Goal: Register for event/course

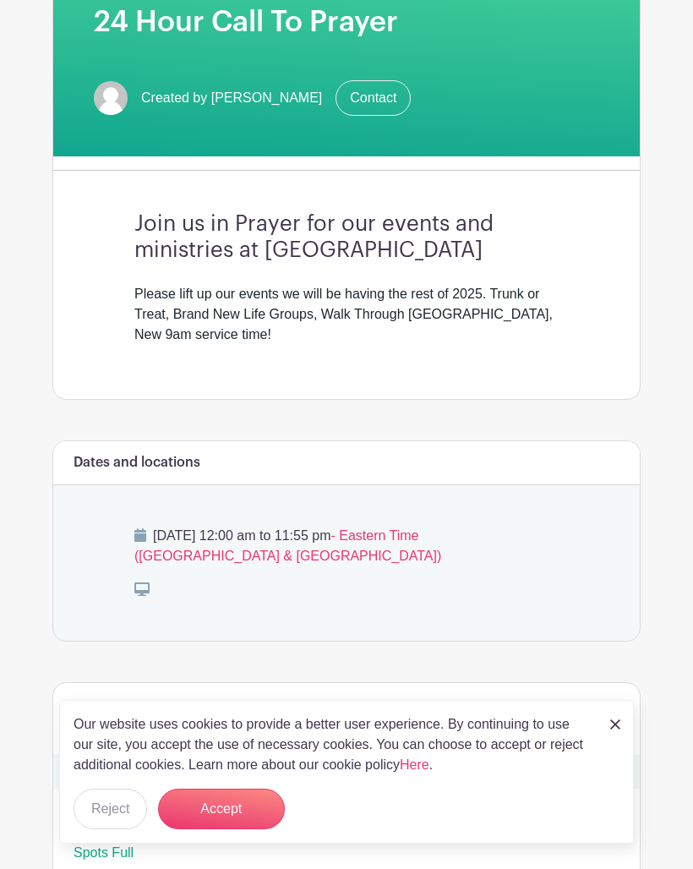
scroll to position [281, 0]
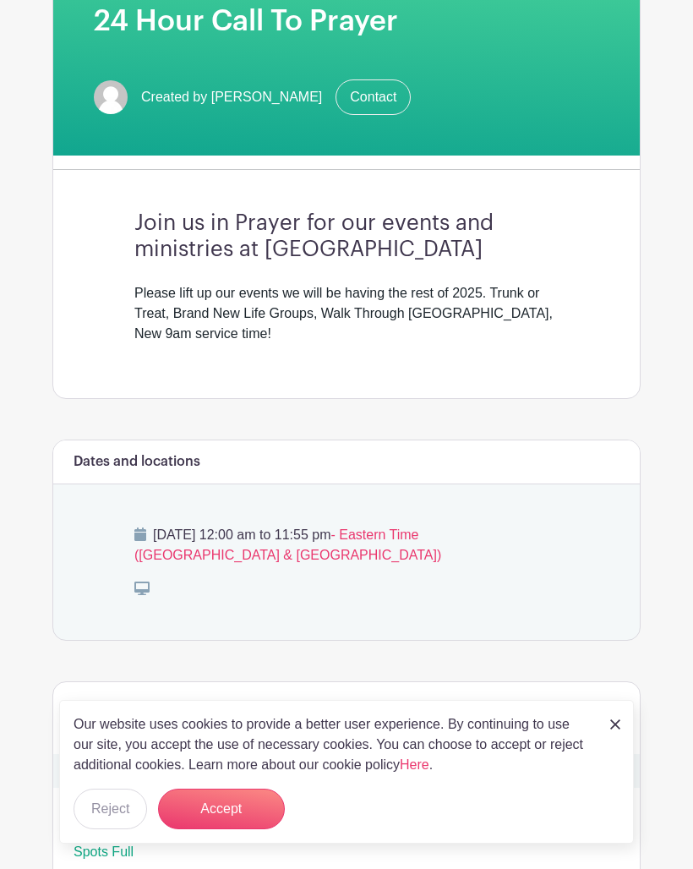
click at [232, 829] on button "Accept" at bounding box center [221, 808] width 127 height 41
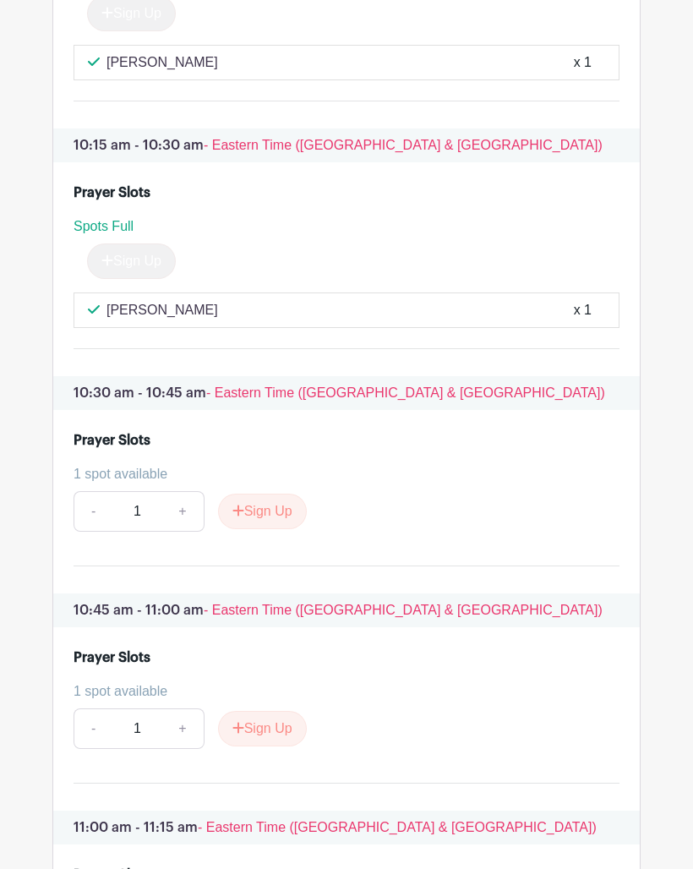
scroll to position [2148, 0]
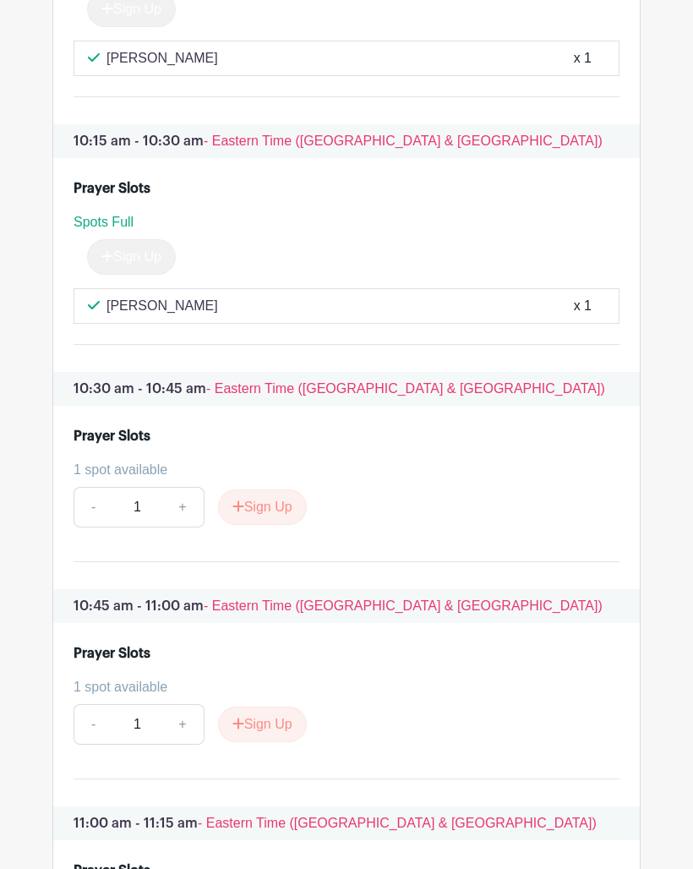
click at [272, 521] on button "Sign Up" at bounding box center [262, 506] width 89 height 35
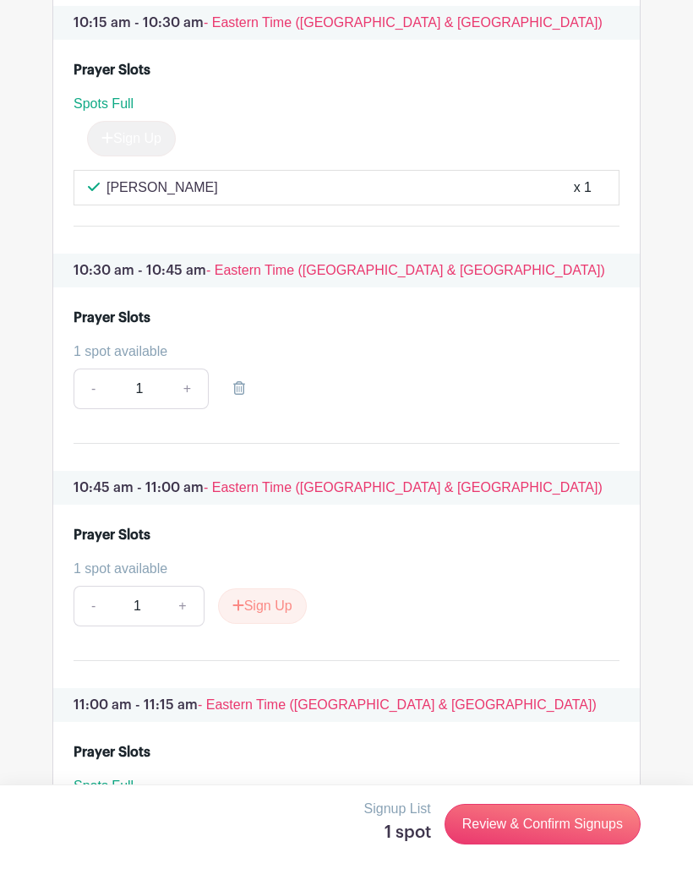
scroll to position [2286, 0]
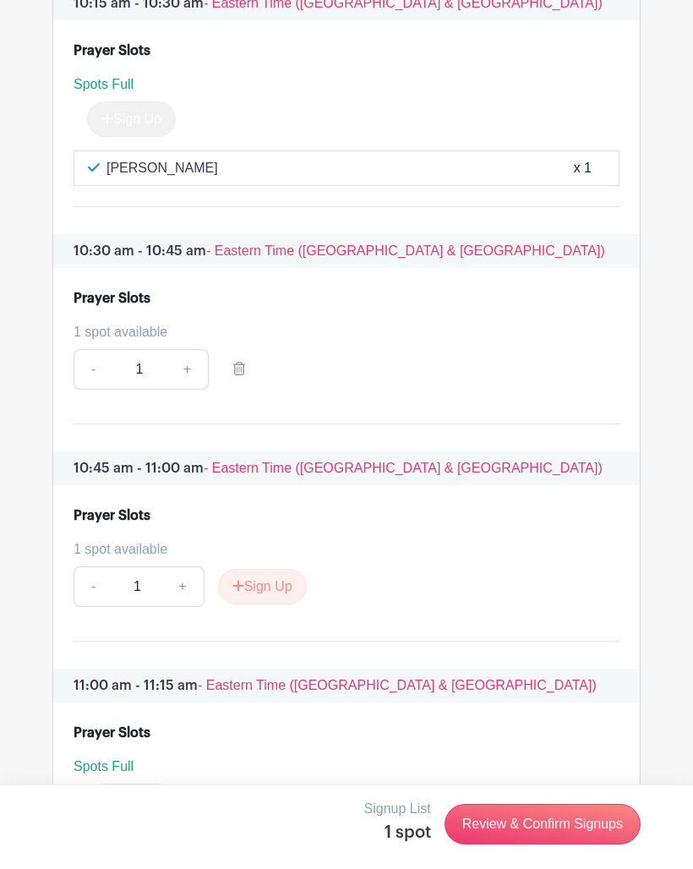
click at [542, 844] on link "Review & Confirm Signups" at bounding box center [542, 824] width 196 height 41
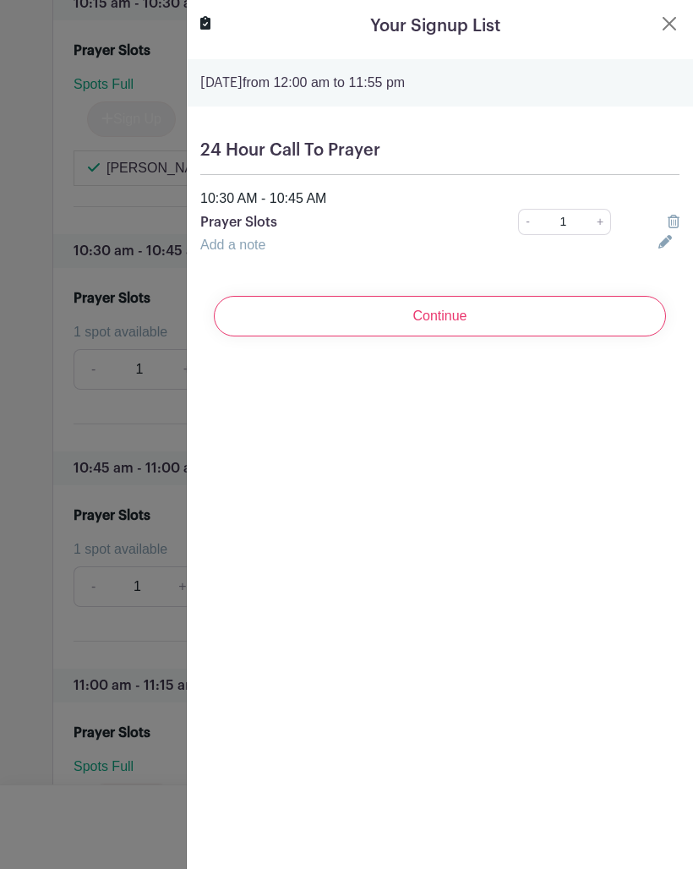
click at [573, 317] on input "Continue" at bounding box center [440, 316] width 452 height 41
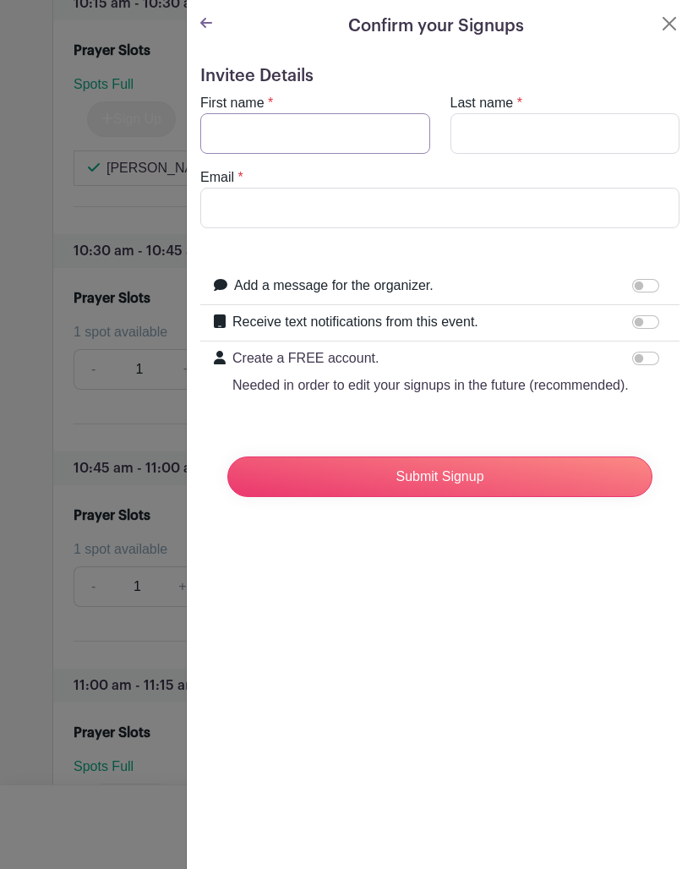
click at [329, 147] on input "First name" at bounding box center [315, 133] width 230 height 41
type input "[PERSON_NAME]"
click at [537, 129] on input "Last name" at bounding box center [565, 133] width 230 height 41
type input "[PERSON_NAME]"
click at [360, 207] on input "Email" at bounding box center [439, 208] width 479 height 41
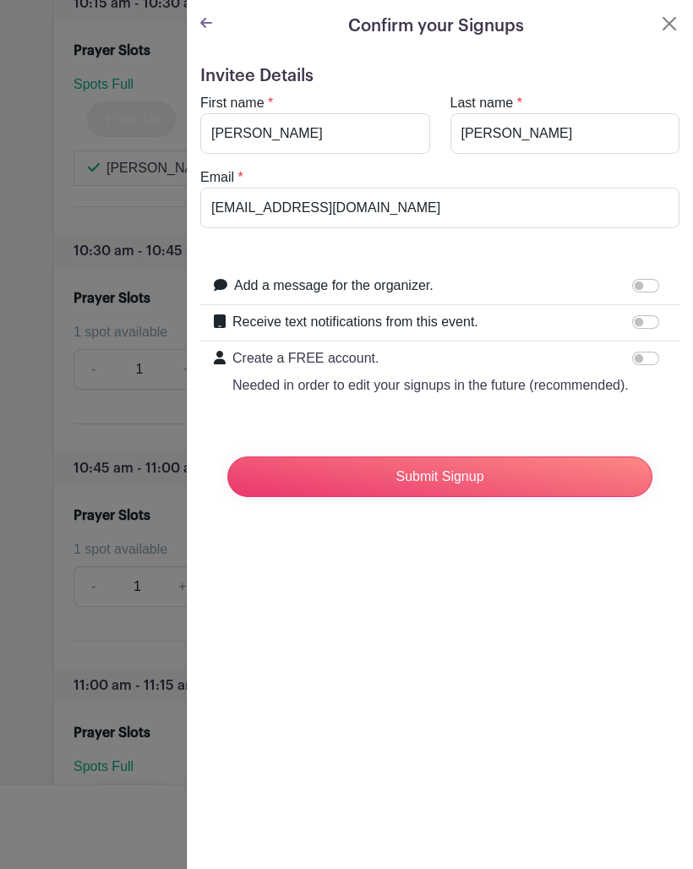
type input "[EMAIL_ADDRESS][DOMAIN_NAME]"
click at [644, 328] on input "Receive text notifications from this event." at bounding box center [645, 322] width 27 height 14
checkbox input "true"
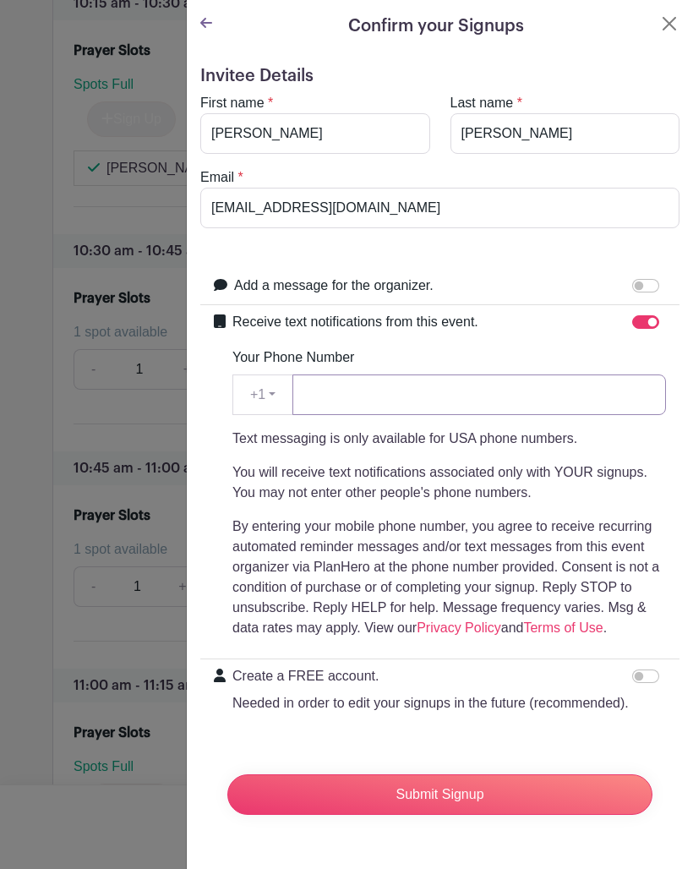
click at [397, 395] on input "Your Phone Number" at bounding box center [479, 394] width 374 height 41
type input "9043704846"
click at [645, 679] on input "Create a FREE account. Needed in order to edit your signups in the future (reco…" at bounding box center [645, 676] width 27 height 14
checkbox input "true"
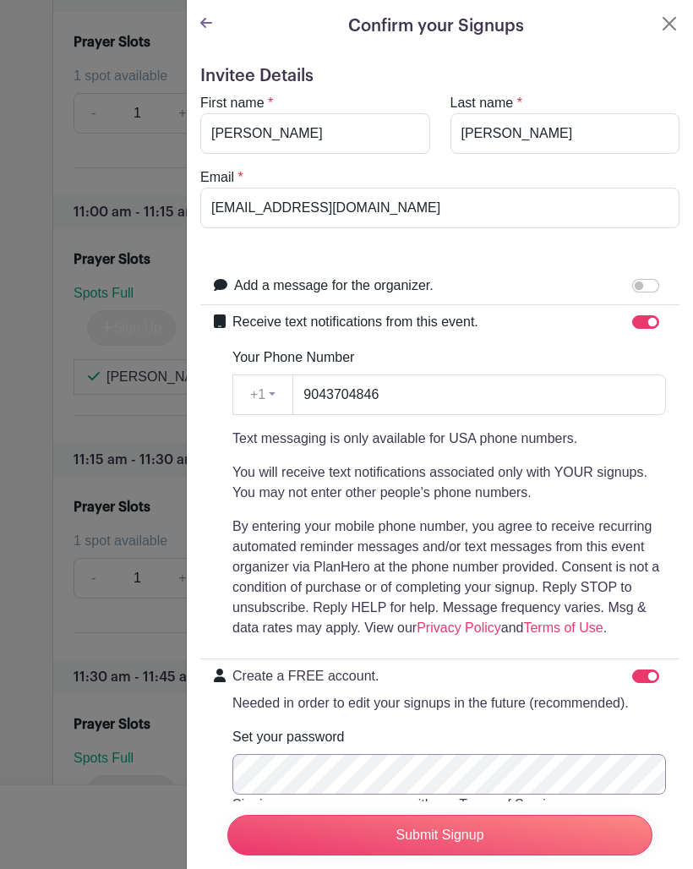
scroll to position [2920, 0]
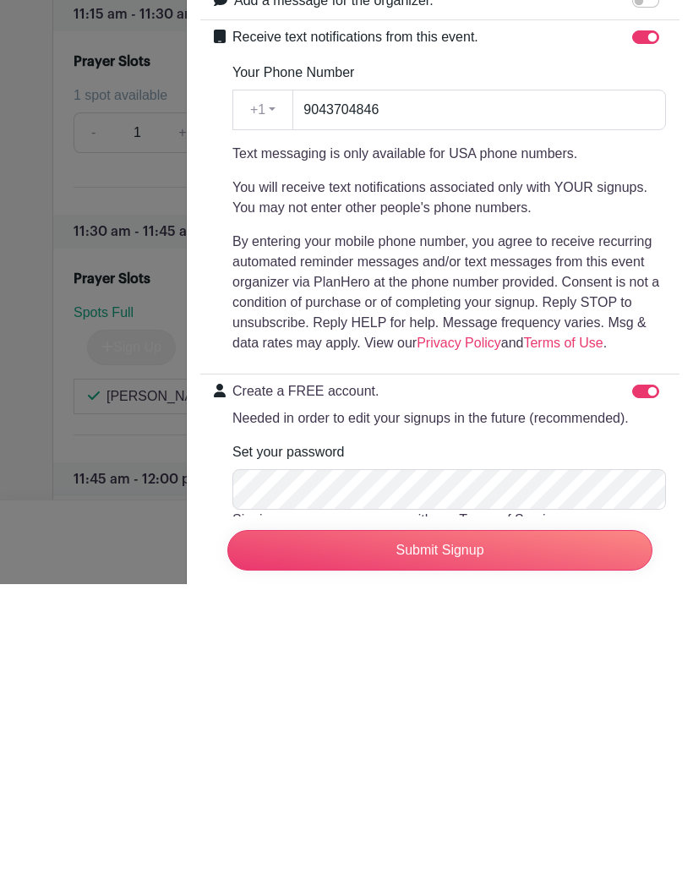
click at [520, 815] on input "Submit Signup" at bounding box center [439, 835] width 425 height 41
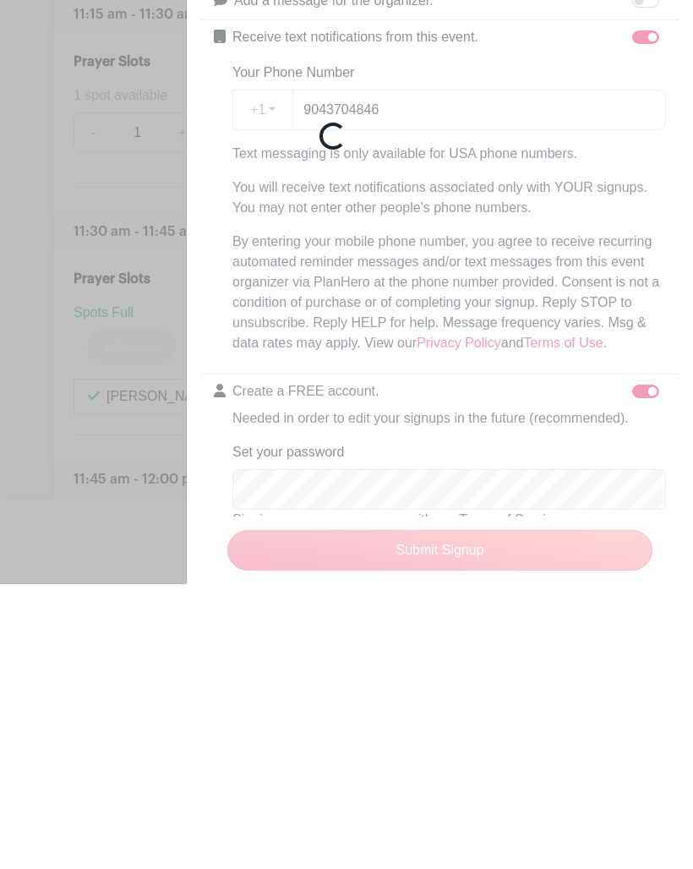
scroll to position [3204, 0]
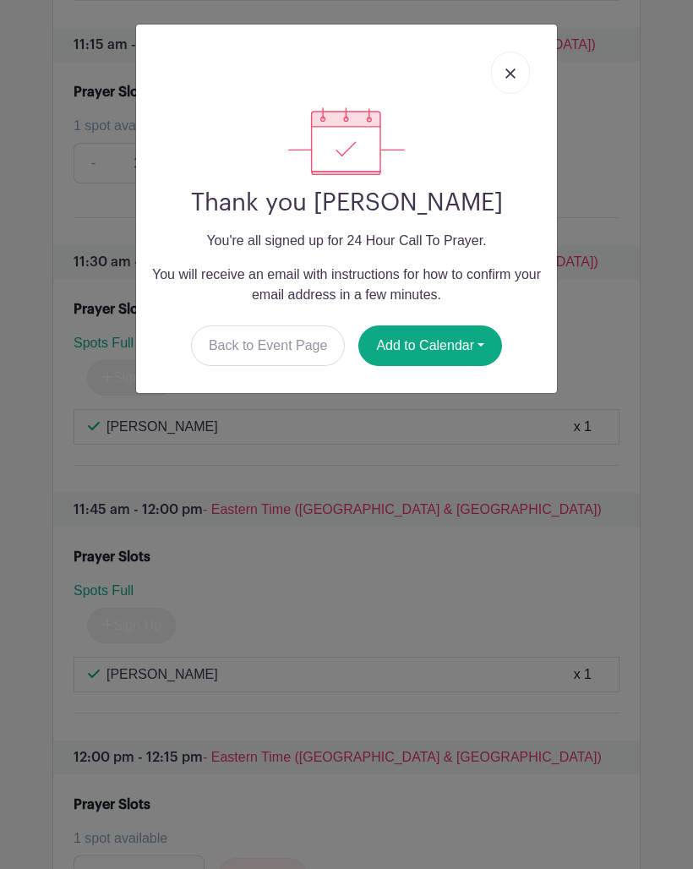
click at [284, 349] on link "Back to Event Page" at bounding box center [268, 345] width 155 height 41
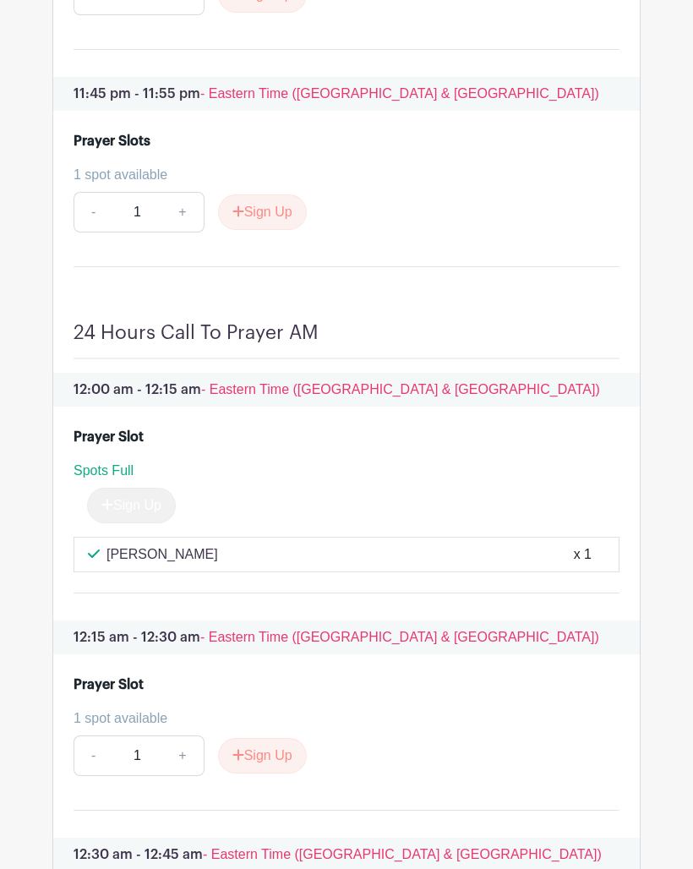
scroll to position [14671, 0]
